Goal: Find specific page/section: Find specific page/section

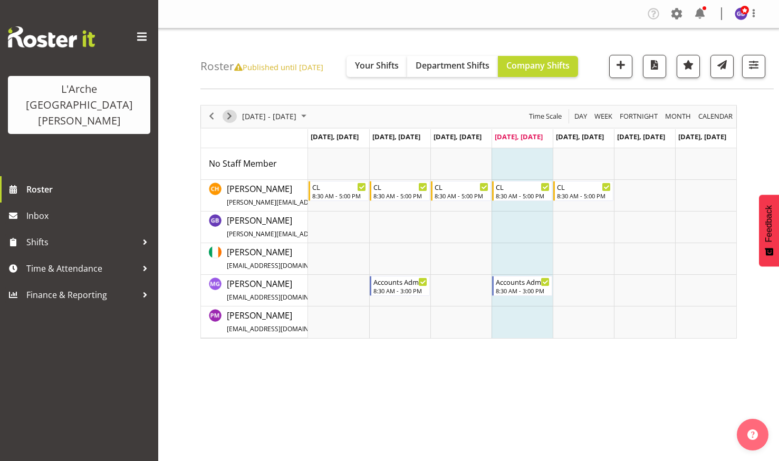
click at [230, 114] on span "Next" at bounding box center [229, 116] width 13 height 13
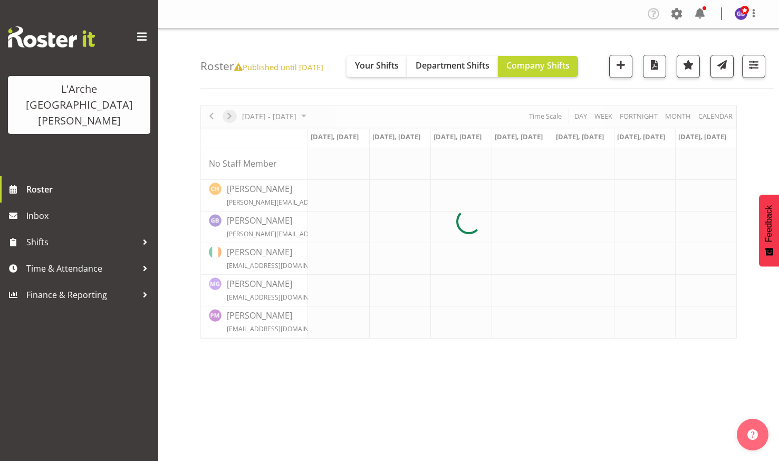
click at [230, 114] on div at bounding box center [468, 222] width 537 height 234
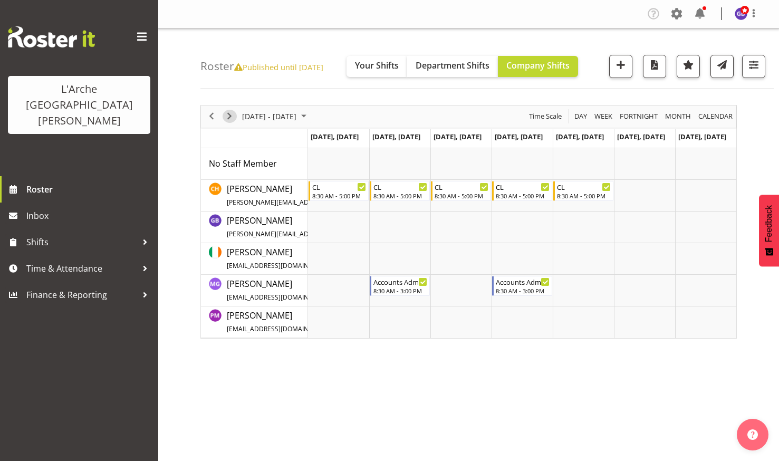
click at [230, 114] on span "Next" at bounding box center [229, 116] width 13 height 13
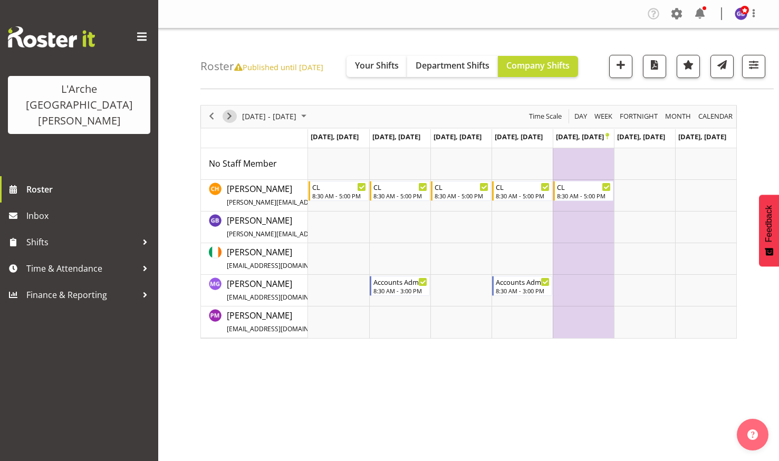
click at [231, 114] on span "Next" at bounding box center [229, 116] width 13 height 13
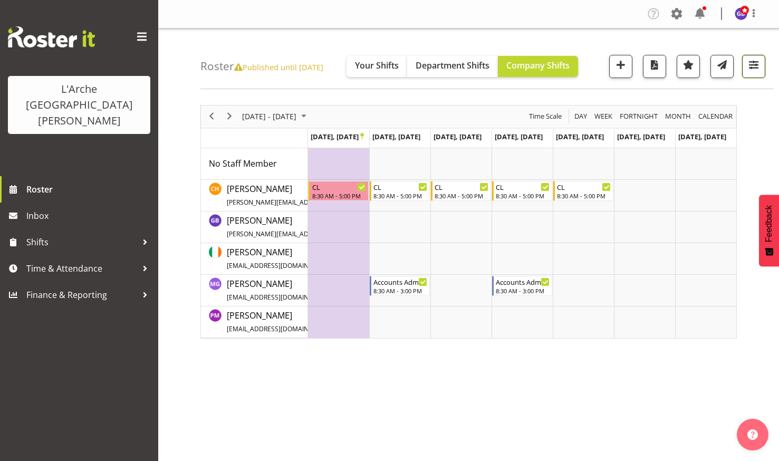
click at [752, 62] on span "button" at bounding box center [754, 65] width 14 height 14
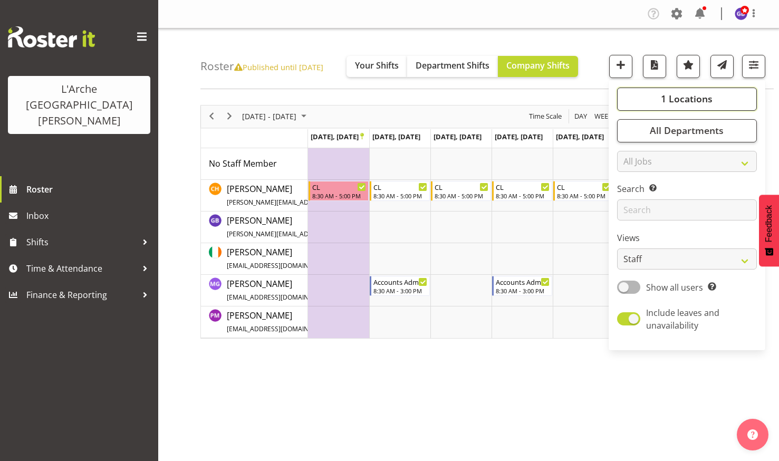
click at [680, 93] on span "1 Locations" at bounding box center [687, 98] width 52 height 13
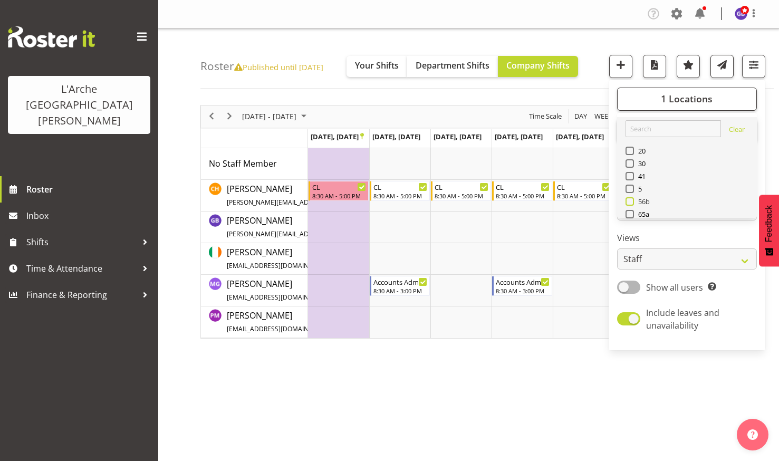
click at [630, 200] on span at bounding box center [630, 201] width 8 height 8
click at [630, 200] on input "56b" at bounding box center [629, 201] width 7 height 7
checkbox input "true"
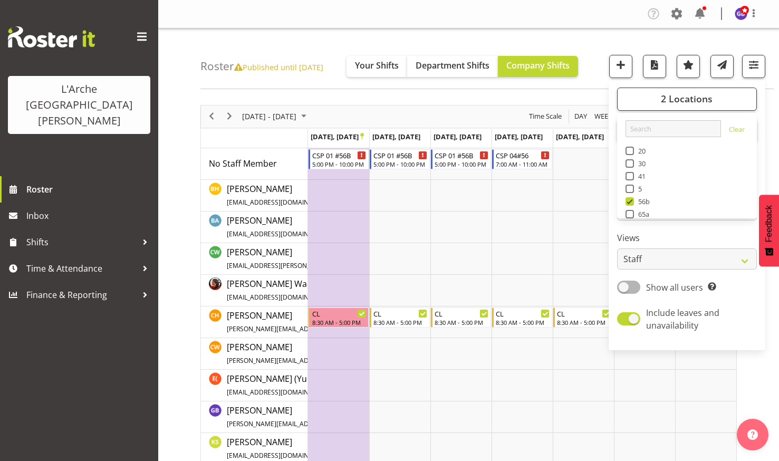
click at [583, 14] on nav "Company Settings Roles & Skills Tasks Jobs Employees Locations & Departments Ac…" at bounding box center [469, 13] width 600 height 17
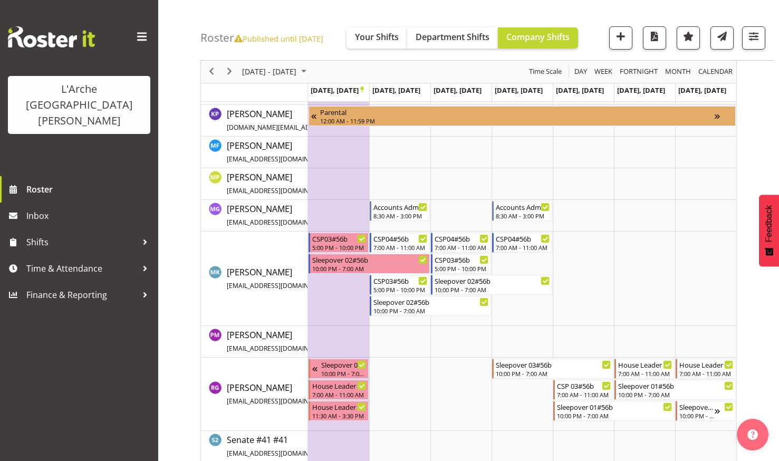
scroll to position [401, 0]
